Goal: Task Accomplishment & Management: Manage account settings

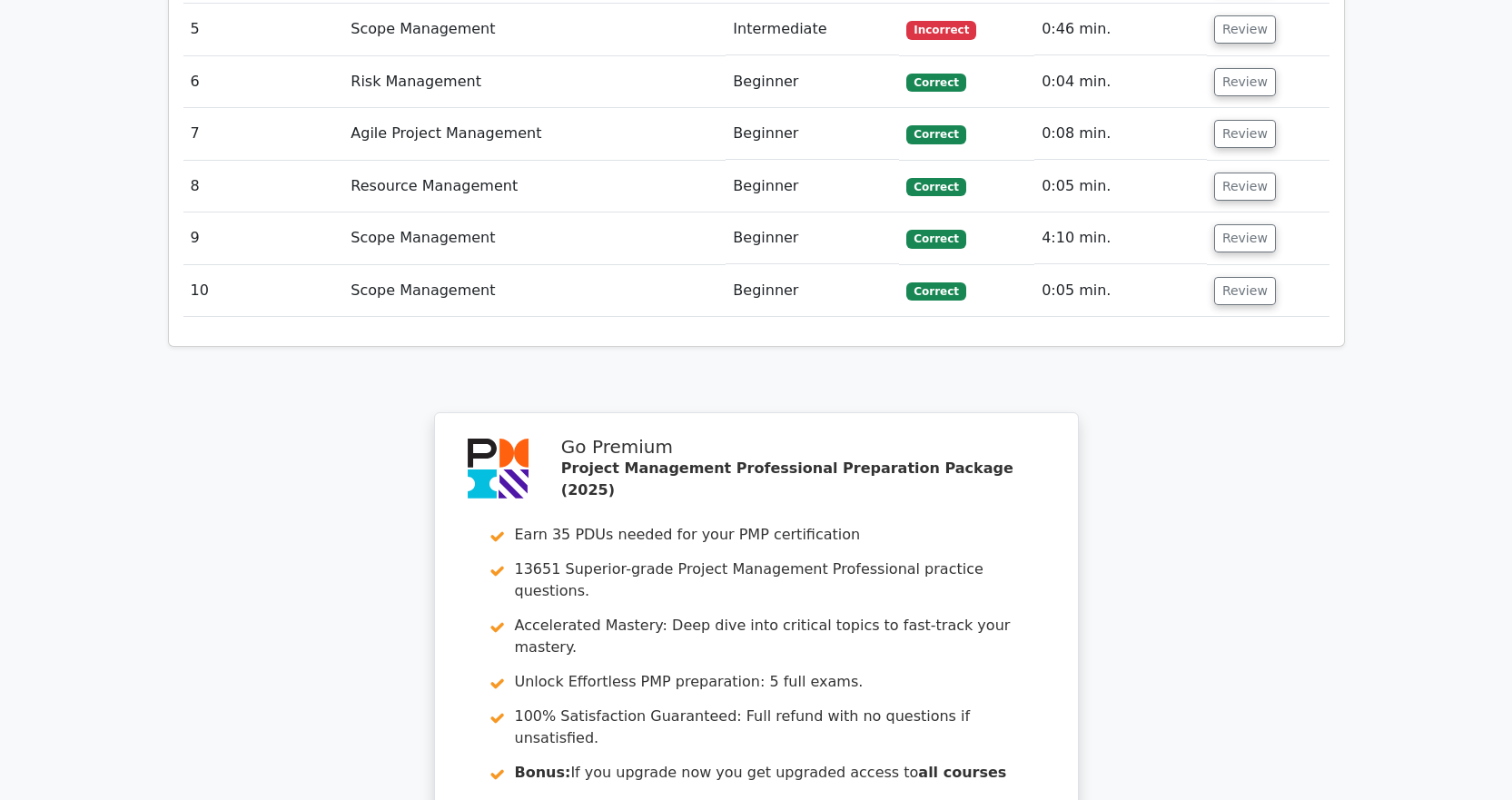
scroll to position [2997, 0]
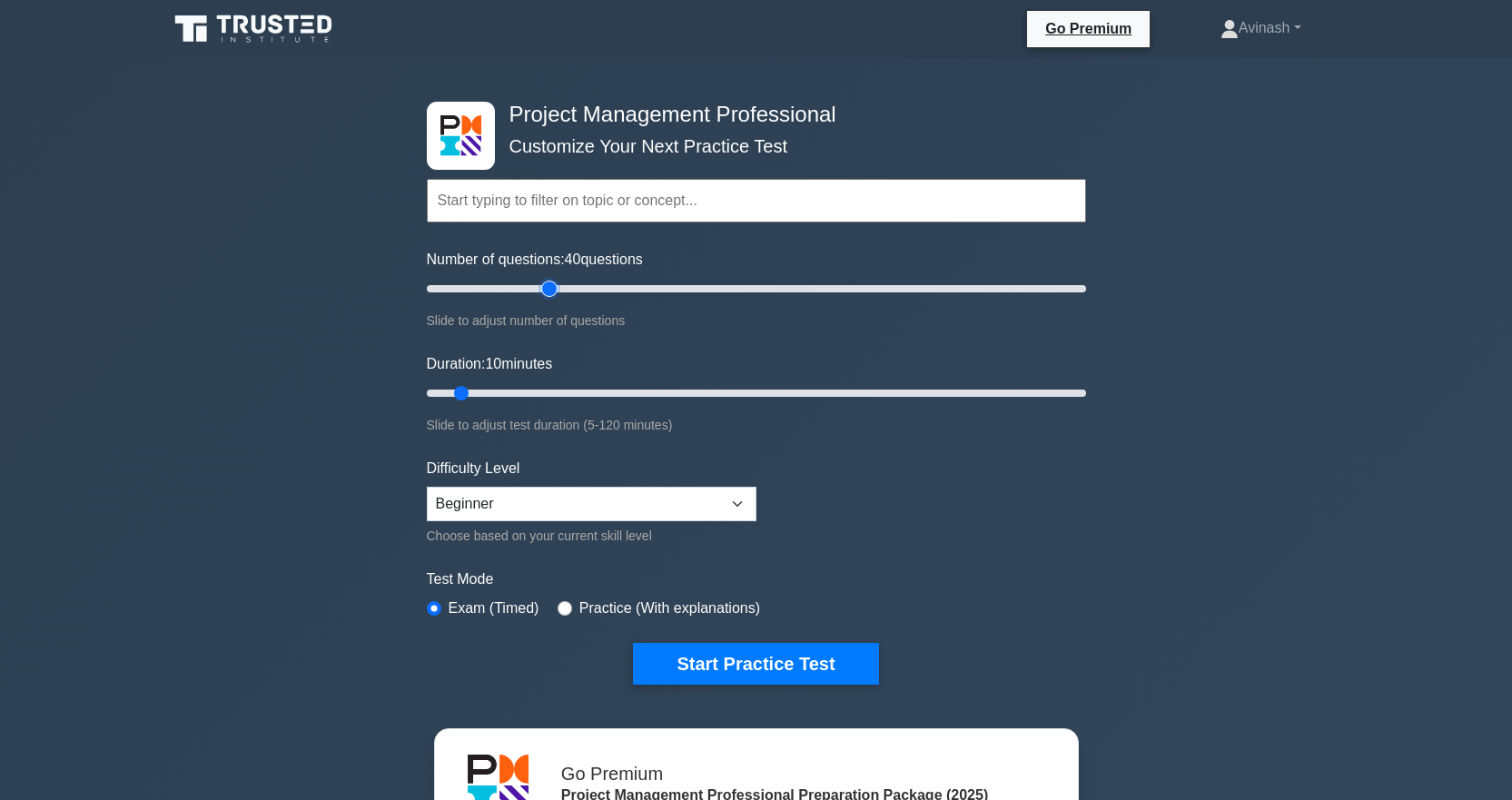
drag, startPoint x: 446, startPoint y: 287, endPoint x: 553, endPoint y: 311, distance: 109.7
type input "40"
click at [553, 300] on input "Number of questions: 40 questions" at bounding box center [756, 288] width 659 height 21
click at [1279, 26] on link "Avinash" at bounding box center [1260, 28] width 168 height 36
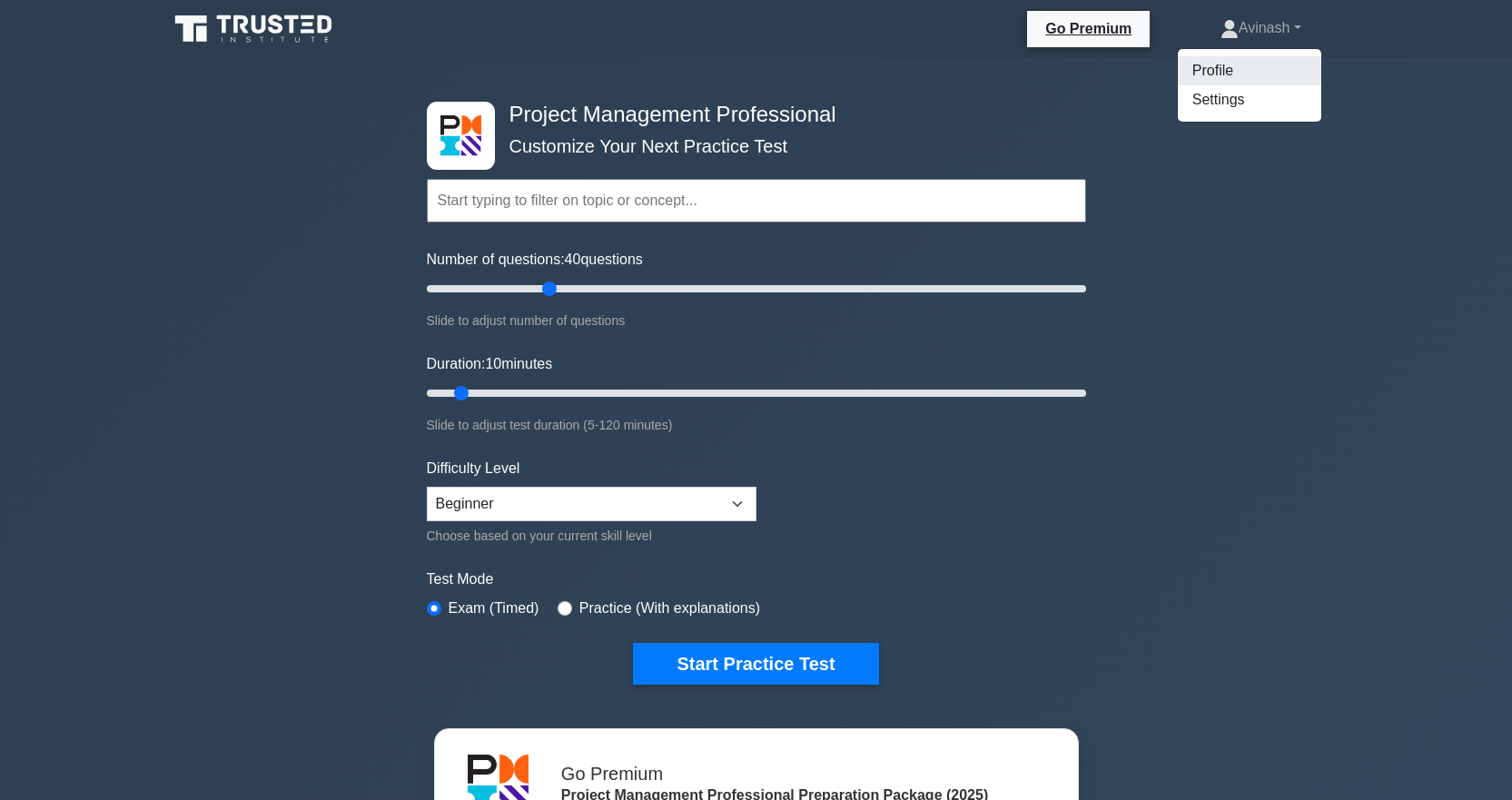
click at [1193, 73] on link "Profile" at bounding box center [1249, 71] width 144 height 29
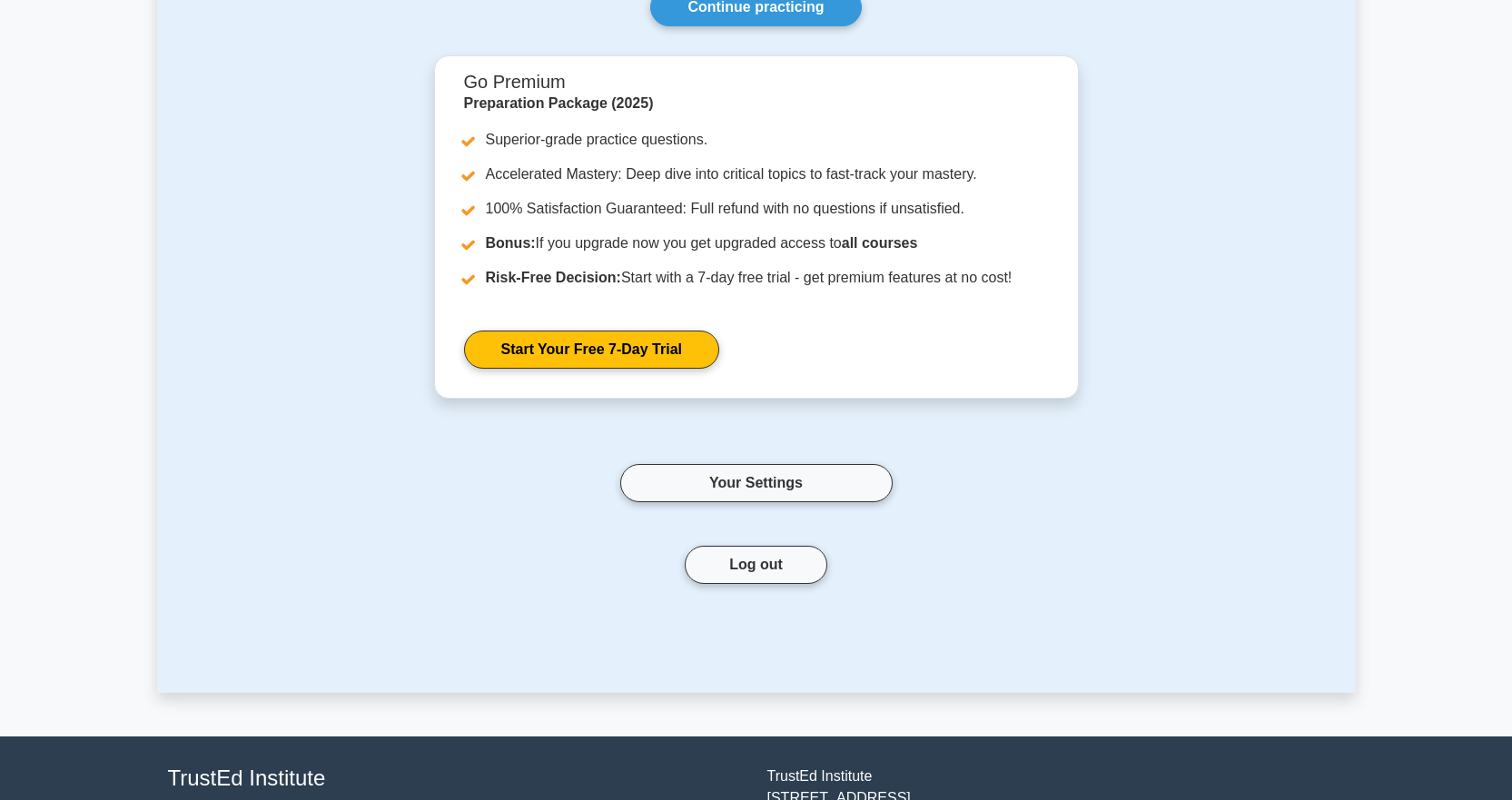
scroll to position [330, 0]
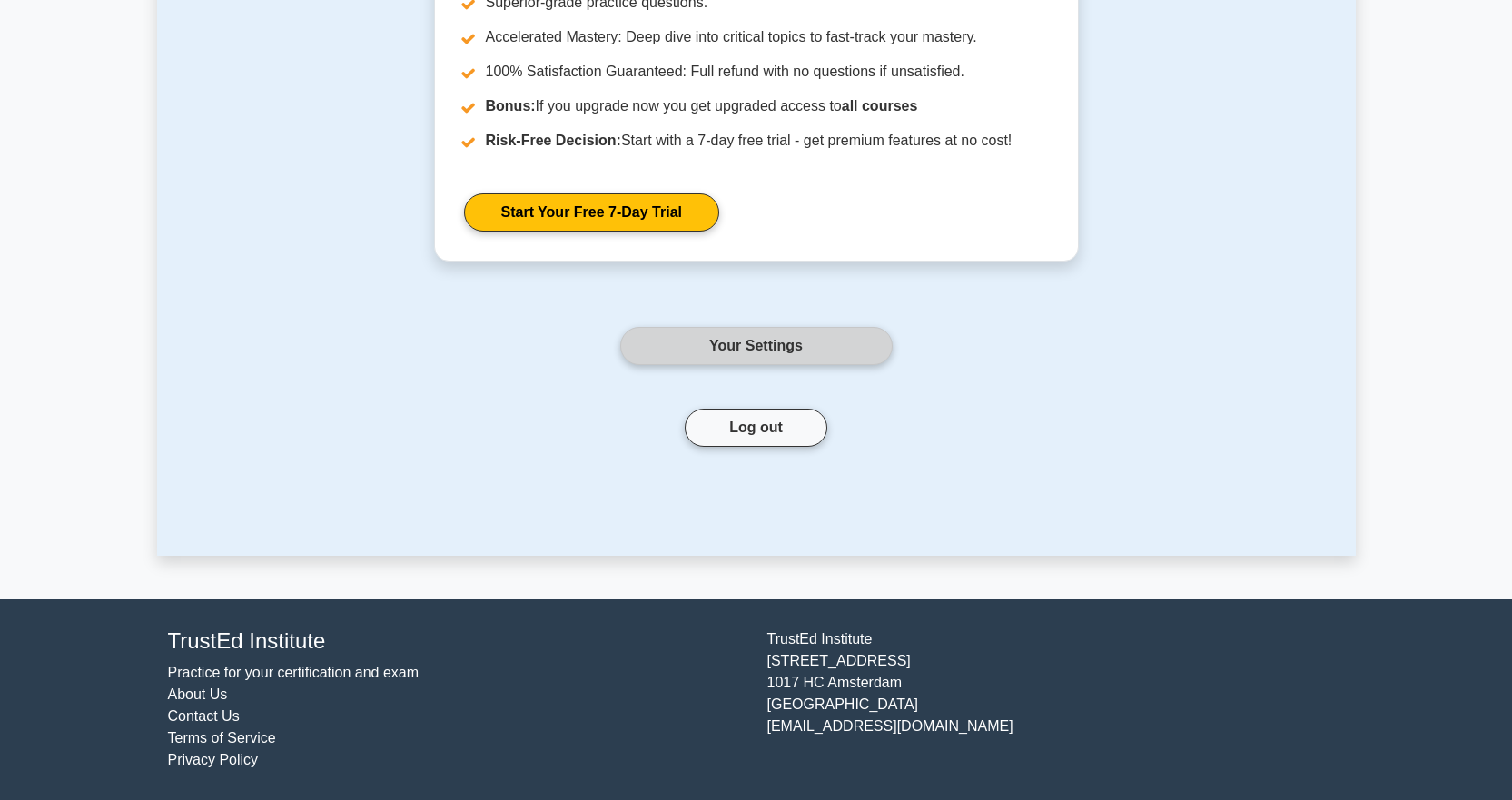
click at [752, 348] on link "Your Settings" at bounding box center [756, 345] width 273 height 38
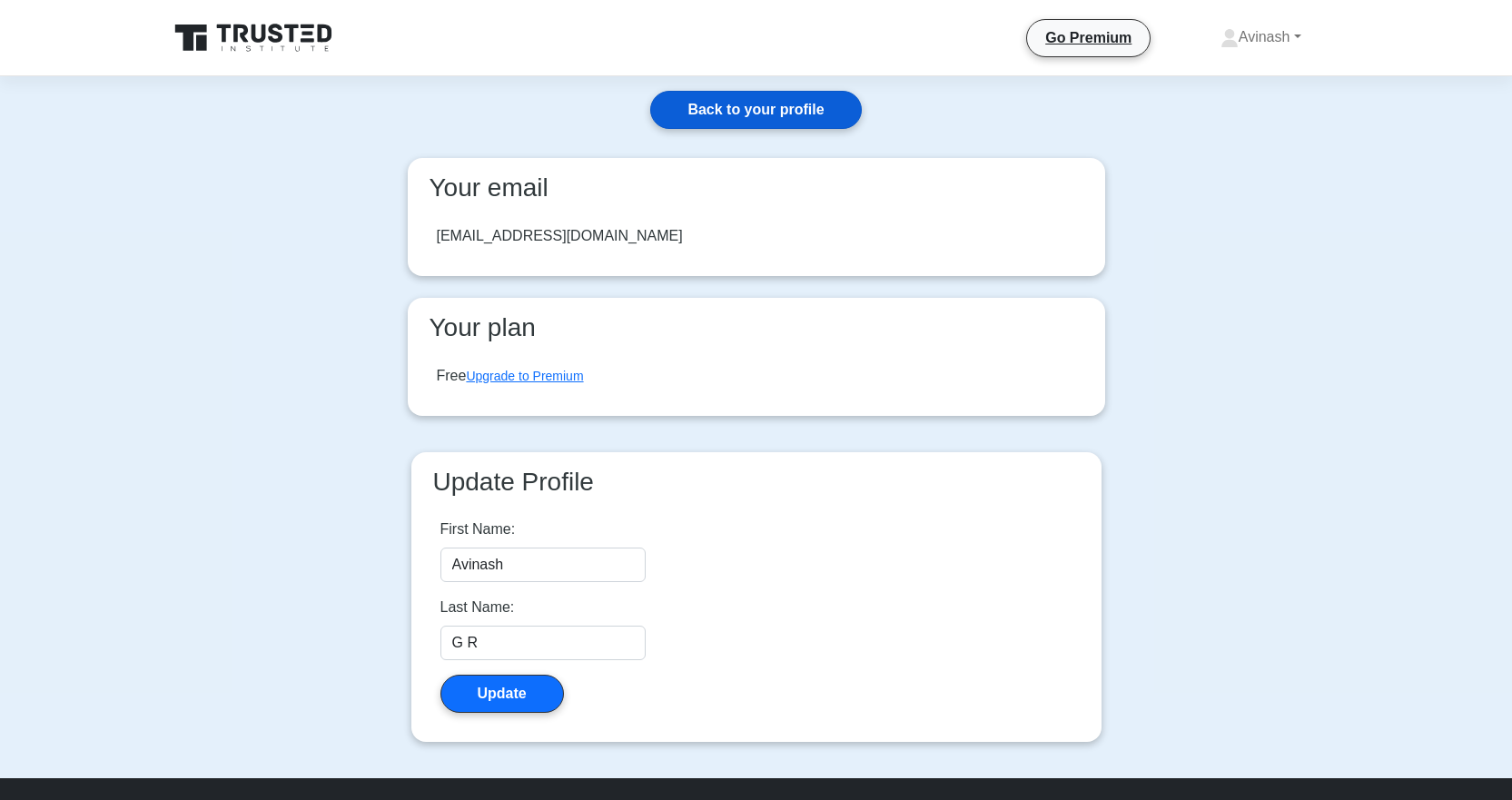
click at [758, 112] on link "Back to your profile" at bounding box center [755, 110] width 211 height 38
